Goal: Transaction & Acquisition: Subscribe to service/newsletter

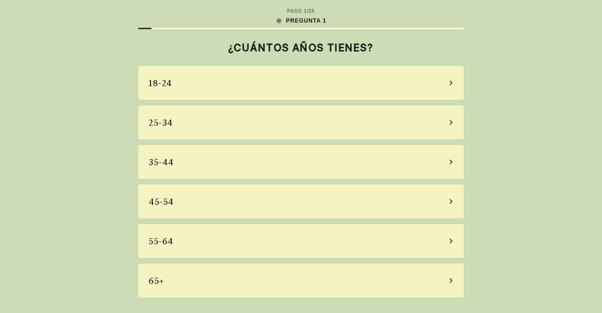
click at [172, 203] on font "45-54" at bounding box center [161, 201] width 25 height 10
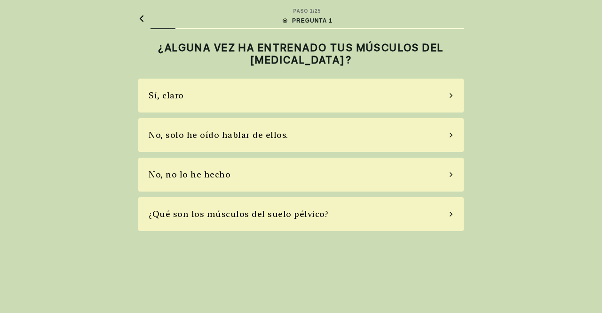
click at [448, 124] on div "No, solo he oído hablar de ellos." at bounding box center [300, 135] width 325 height 34
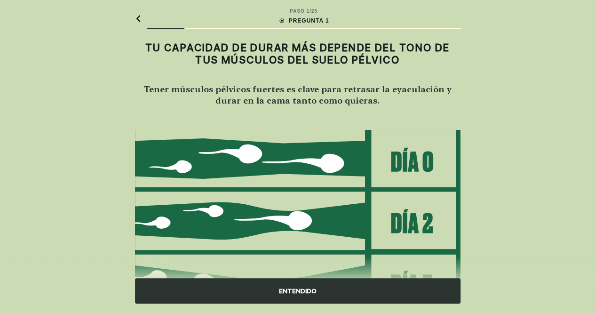
click at [423, 157] on img at bounding box center [297, 252] width 325 height 246
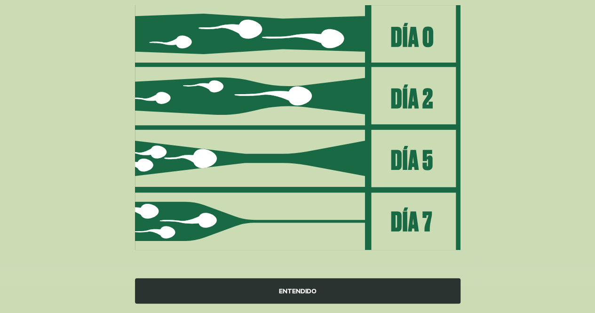
scroll to position [124, 0]
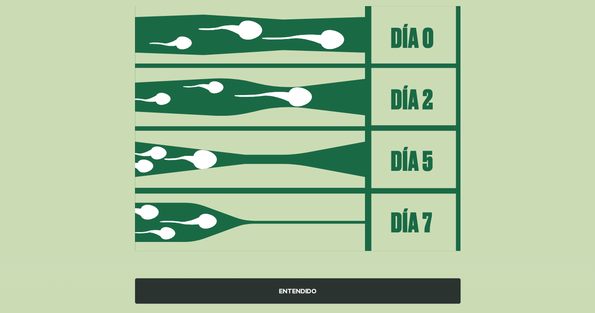
click at [298, 284] on div "ENTENDIDO" at bounding box center [297, 290] width 325 height 25
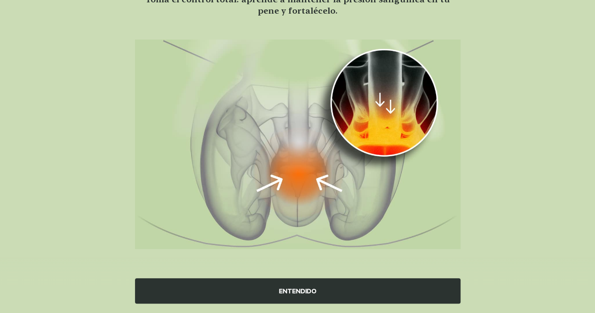
scroll to position [89, 0]
click at [298, 284] on div "ENTENDIDO" at bounding box center [297, 290] width 325 height 25
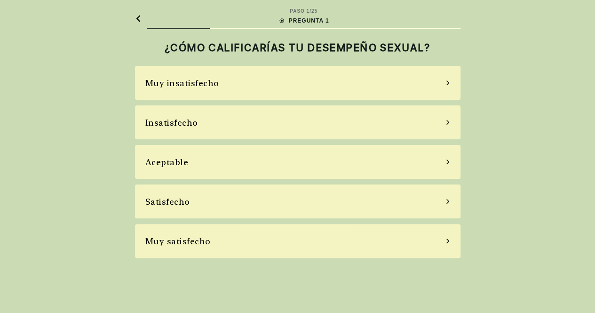
scroll to position [0, 0]
click at [281, 123] on div "Insatisfecho" at bounding box center [300, 122] width 325 height 34
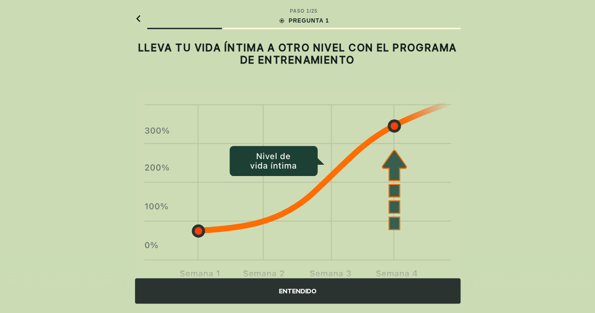
click at [318, 290] on div "ENTENDIDO" at bounding box center [297, 290] width 325 height 25
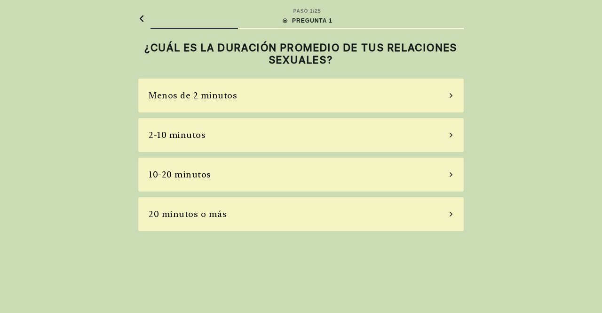
click at [241, 128] on div "2-10 minutos" at bounding box center [300, 135] width 325 height 34
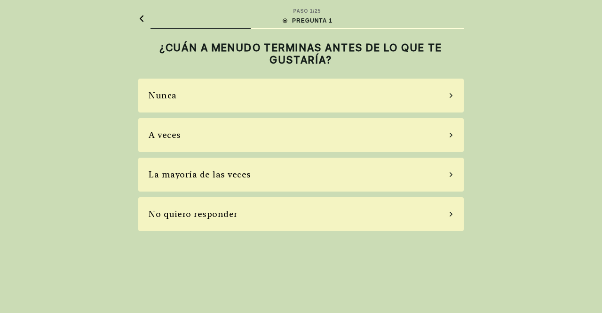
click at [270, 180] on div "La mayoría de las veces" at bounding box center [300, 174] width 325 height 34
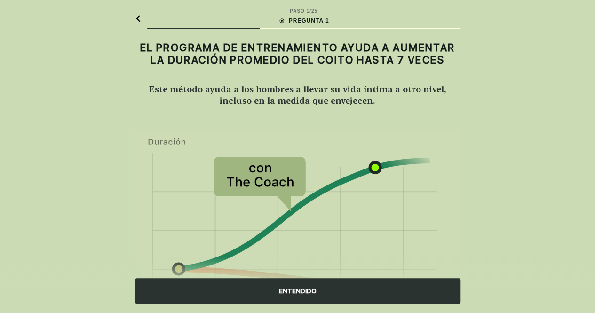
click at [284, 290] on font "ENTENDIDO" at bounding box center [298, 291] width 38 height 8
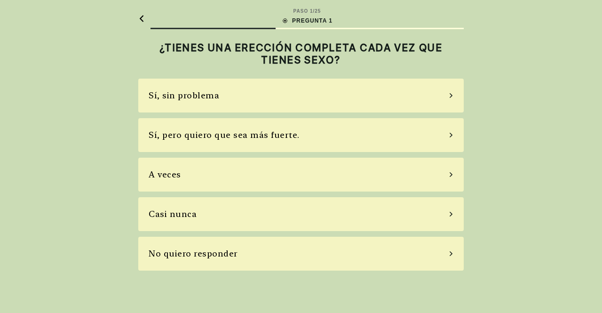
click at [347, 141] on div "Sí, pero quiero que sea más fuerte." at bounding box center [300, 135] width 325 height 34
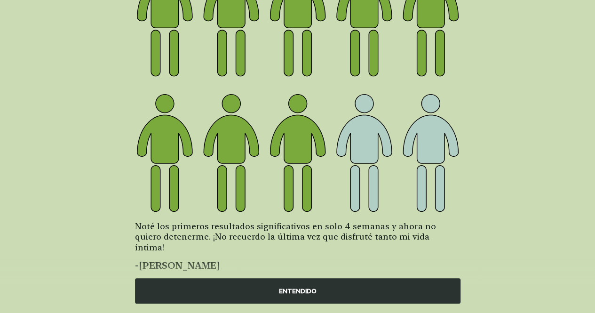
scroll to position [144, 0]
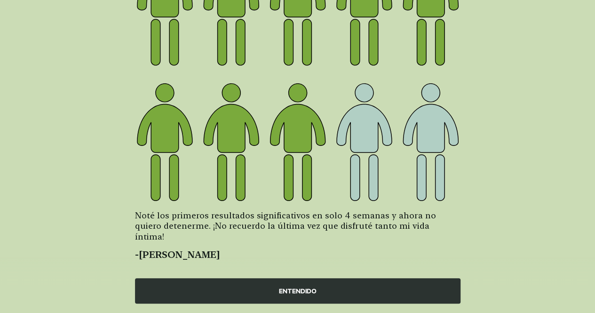
click at [297, 293] on font "ENTENDIDO" at bounding box center [298, 291] width 38 height 8
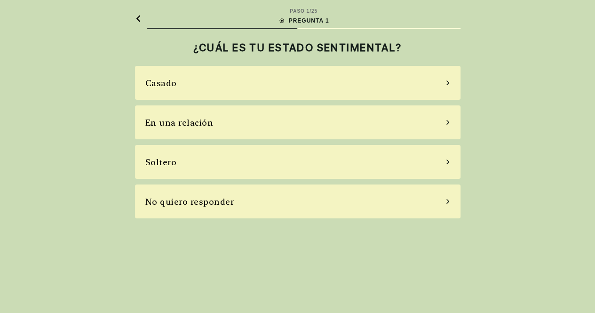
scroll to position [0, 0]
click at [299, 129] on div "En una relación" at bounding box center [300, 122] width 325 height 34
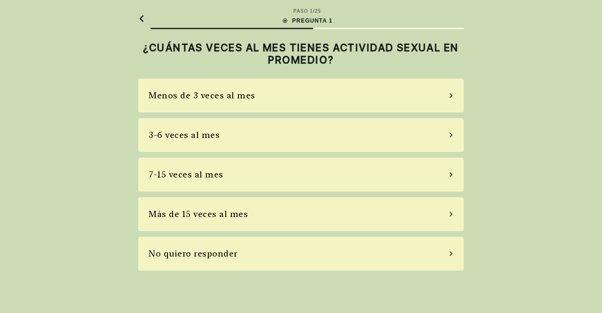
click at [300, 95] on div "Menos de 3 veces al mes" at bounding box center [300, 95] width 325 height 34
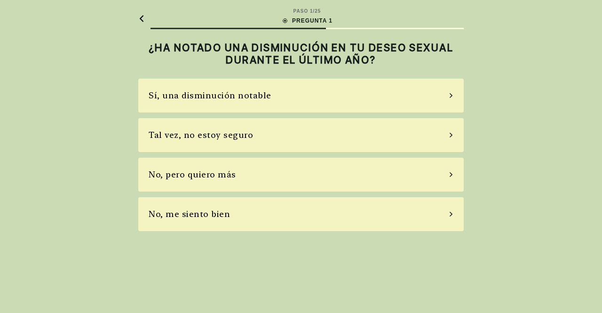
click at [281, 138] on div "Tal vez, no estoy seguro" at bounding box center [300, 135] width 325 height 34
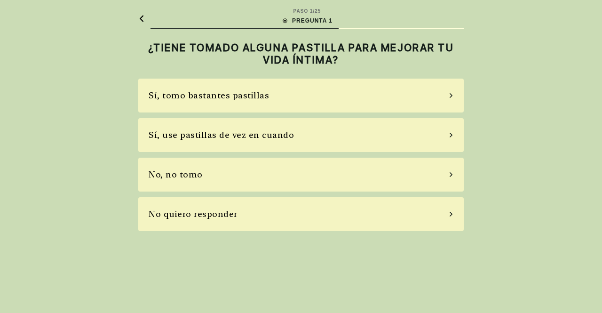
click at [281, 138] on font "Sí, use pastillas de vez en cuando" at bounding box center [221, 135] width 145 height 10
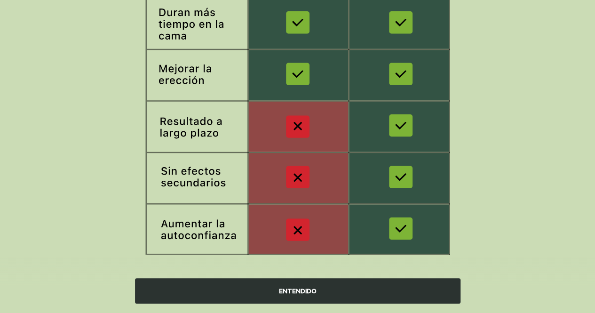
scroll to position [186, 0]
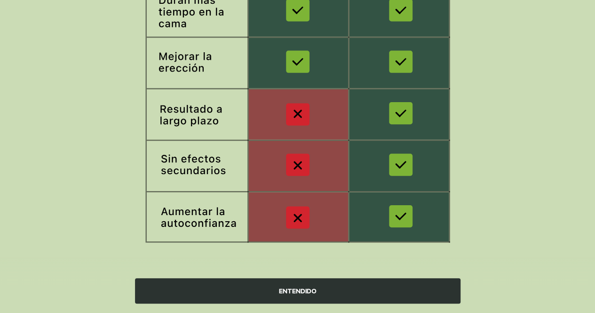
click at [296, 290] on font "ENTENDIDO" at bounding box center [298, 291] width 38 height 8
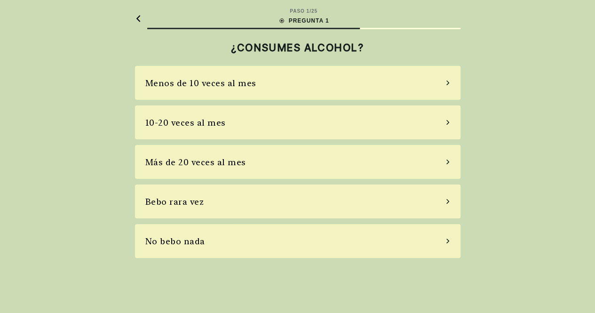
scroll to position [0, 0]
click at [296, 290] on div "PASO 1 / 25 PREGUNTA 1 ¿CONSUMES ALCOHOL? Menos de 10 veces al mes 10-20 veces …" at bounding box center [301, 156] width 602 height 313
click at [303, 205] on div "Bebo rara vez" at bounding box center [300, 201] width 325 height 34
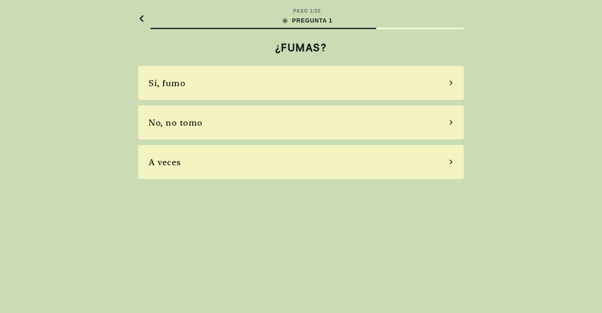
click at [258, 123] on div "No, no tomo" at bounding box center [300, 122] width 325 height 34
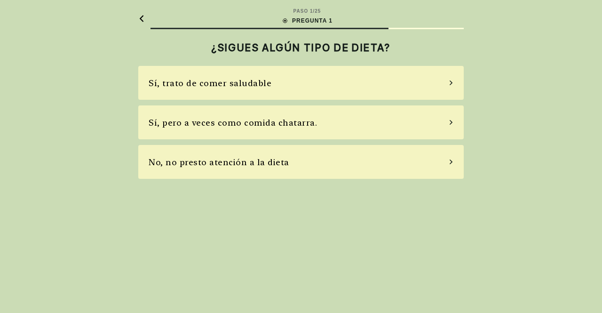
click at [283, 79] on div "Sí, trato de comer saludable" at bounding box center [300, 83] width 325 height 34
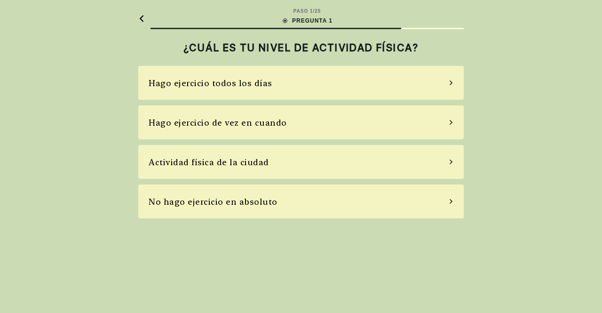
click at [284, 123] on div "Hago ejercicio de vez en cuando" at bounding box center [300, 122] width 325 height 34
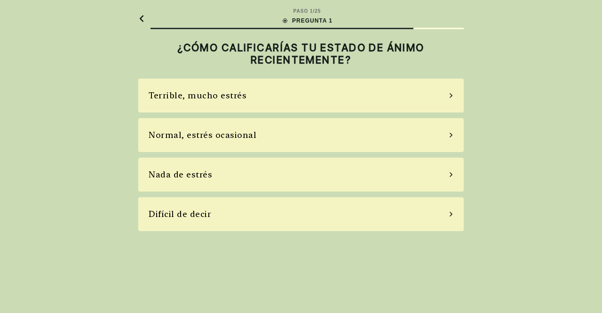
click at [282, 133] on div "Normal, estrés ocasional" at bounding box center [300, 135] width 325 height 34
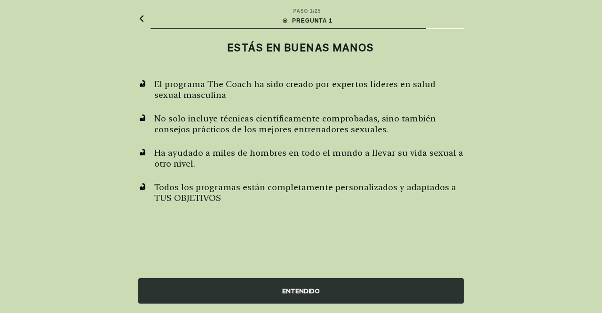
click at [301, 287] on font "ENTENDIDO" at bounding box center [301, 291] width 38 height 8
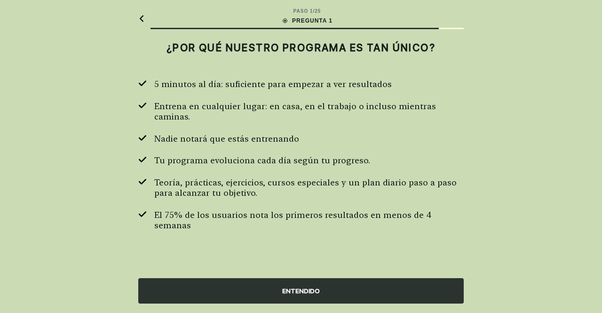
click at [301, 287] on font "ENTENDIDO" at bounding box center [301, 291] width 38 height 8
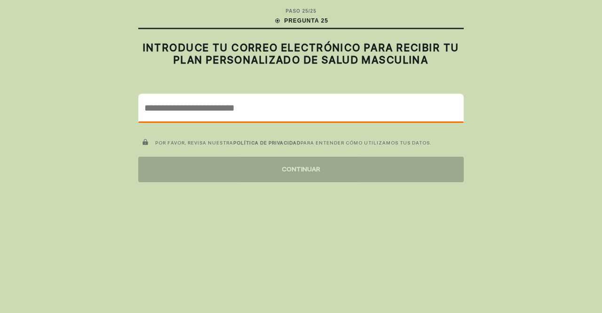
click at [272, 104] on input "email" at bounding box center [301, 107] width 324 height 27
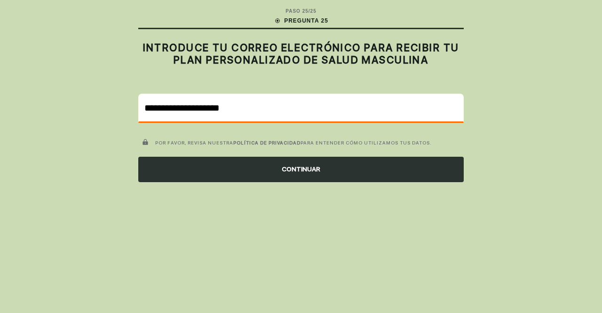
type input "**********"
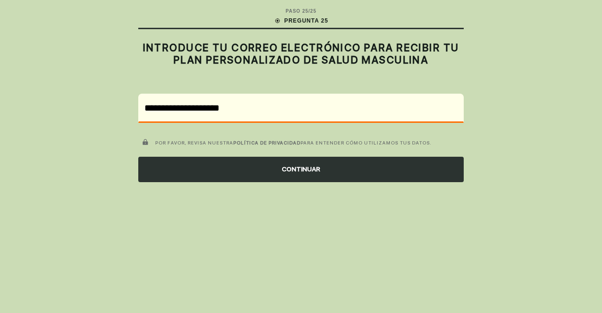
click at [288, 168] on font "CONTINUAR" at bounding box center [301, 169] width 39 height 8
